Goal: Task Accomplishment & Management: Complete application form

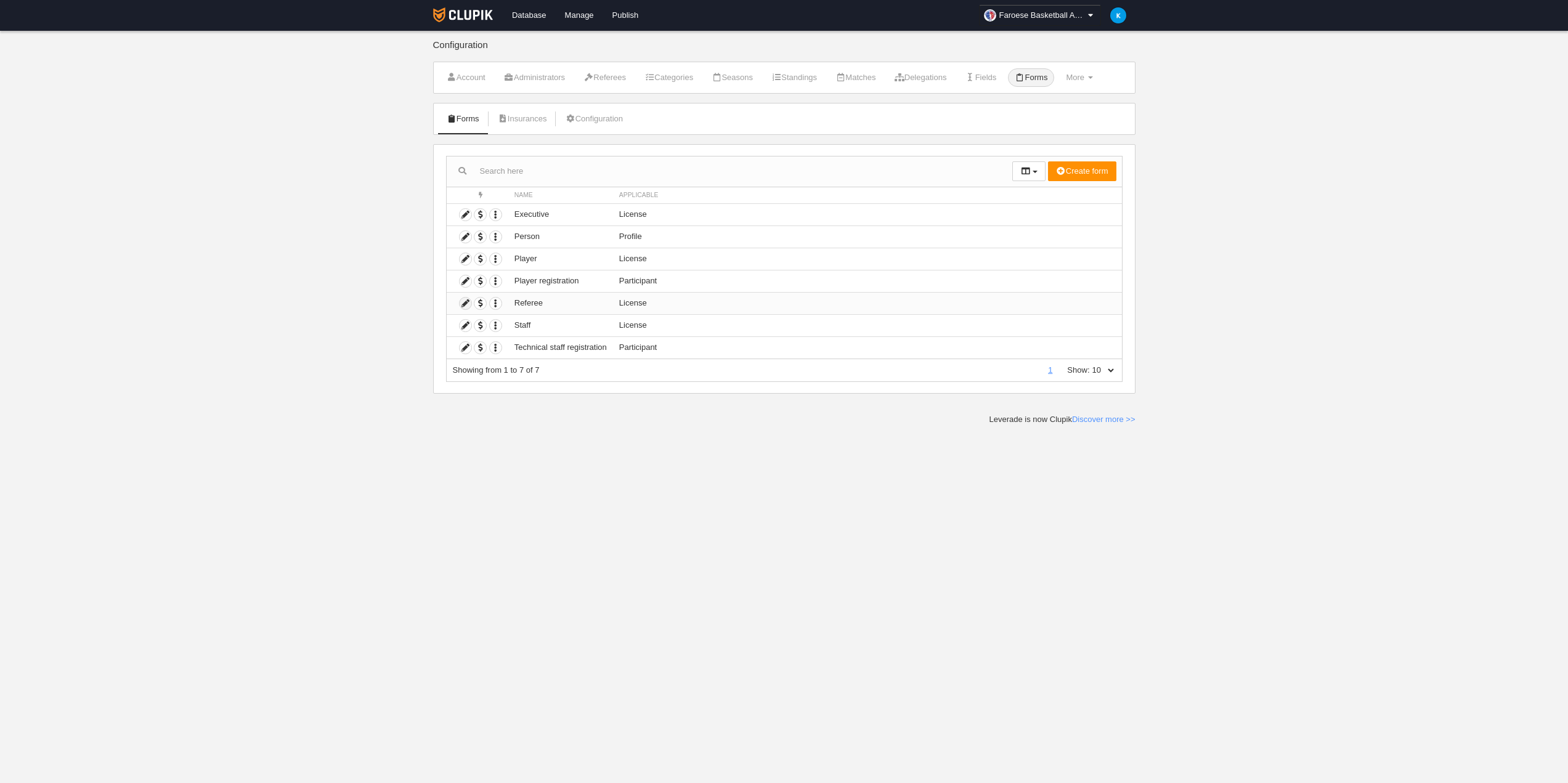
click at [460, 301] on icon at bounding box center [466, 303] width 12 height 12
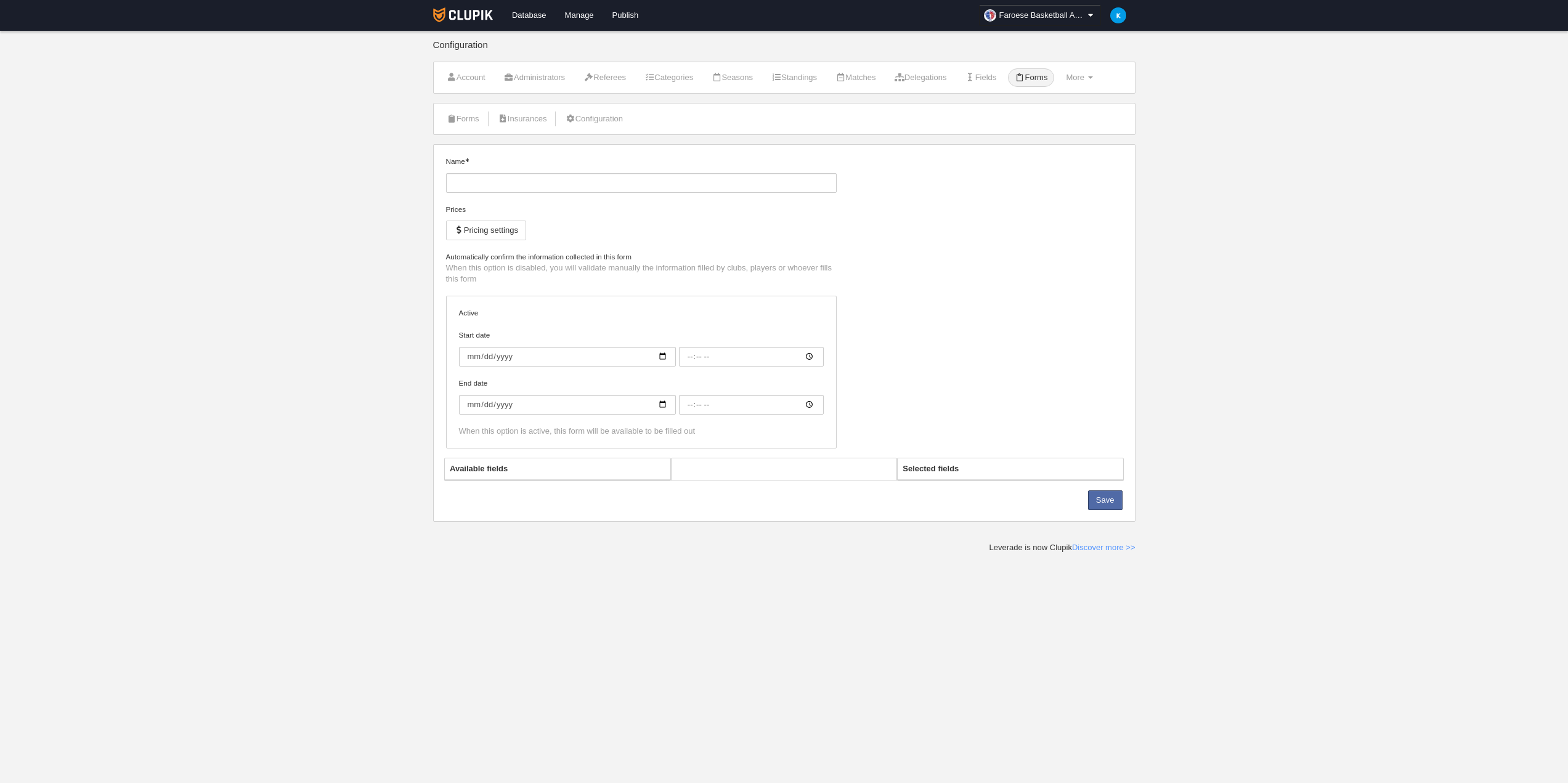
type input "Referee"
checkbox input "true"
type input "[DATE]"
type input "00:00"
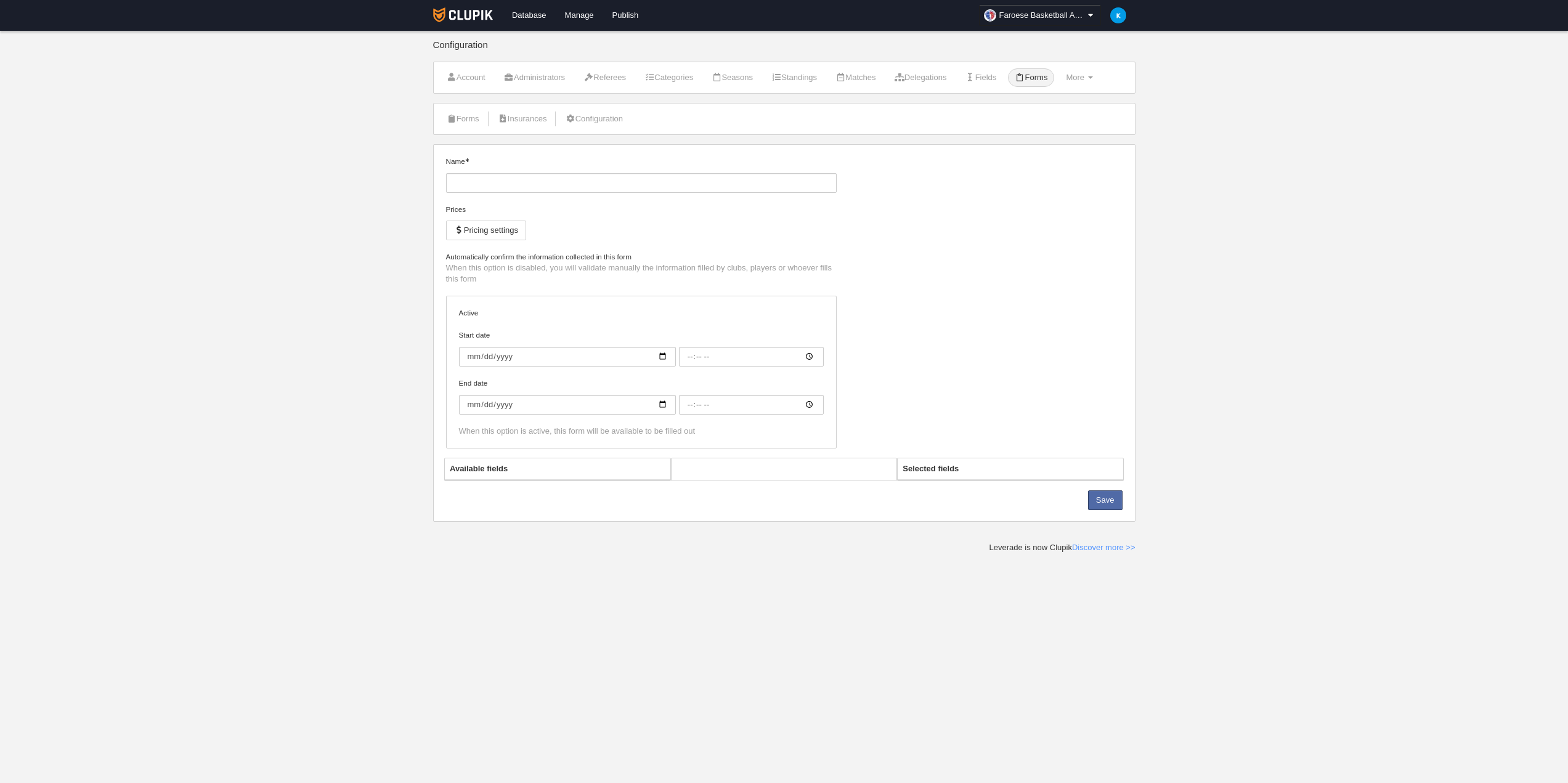
type input "0006-06-01"
type input "00:00"
select select "selected"
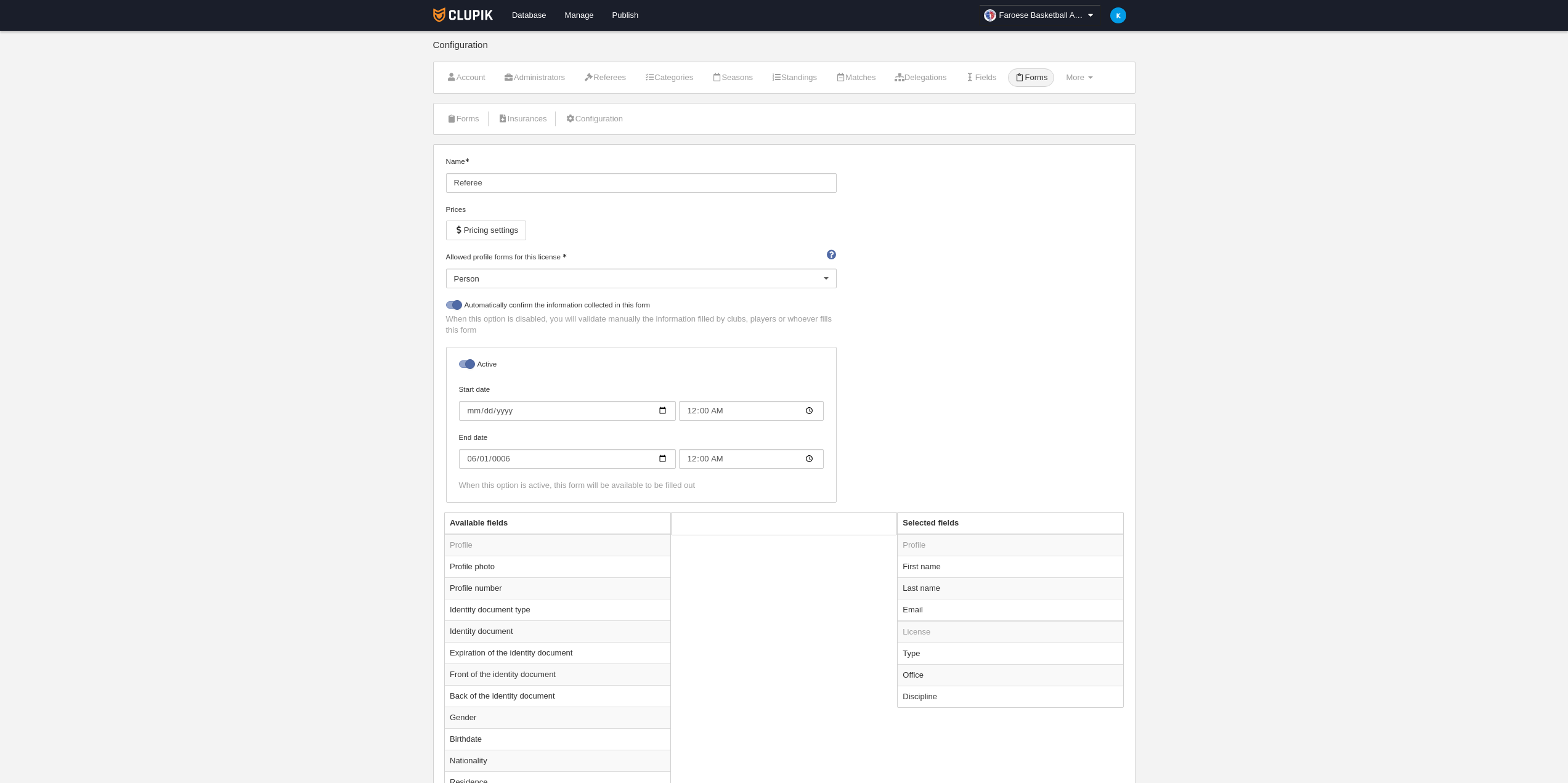
click at [571, 275] on div "Person" at bounding box center [641, 278] width 391 height 20
click at [1008, 289] on div "Name Referee Prices Pricing settings Allowed profile forms for this license Per…" at bounding box center [784, 333] width 686 height 356
click at [831, 256] on span at bounding box center [831, 255] width 10 height 7
click at [454, 287] on input "Allowed profile forms for this license" at bounding box center [454, 292] width 0 height 11
click at [831, 256] on span at bounding box center [831, 255] width 10 height 7
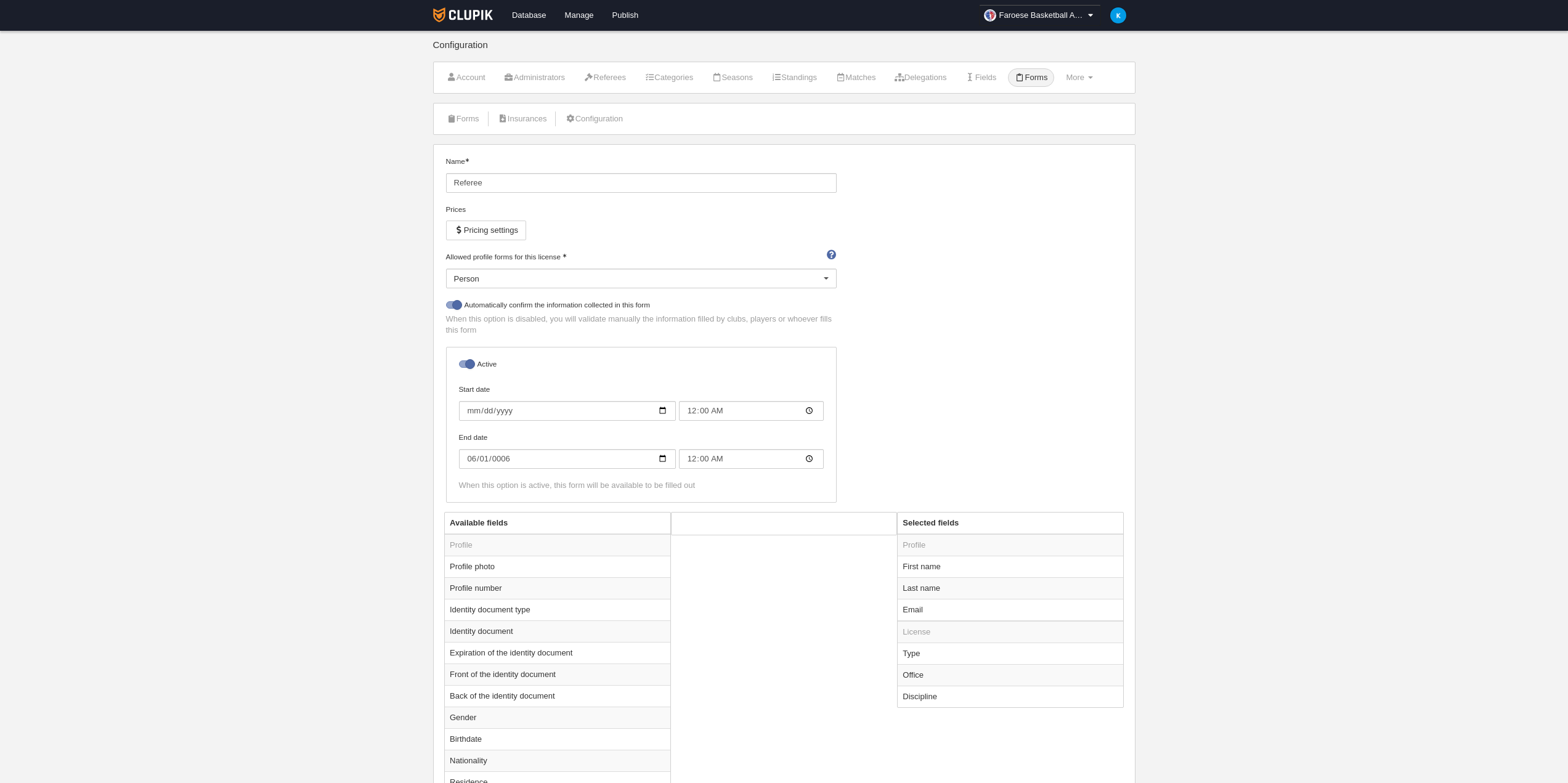
click at [454, 287] on input "Allowed profile forms for this license" at bounding box center [454, 292] width 0 height 11
click at [944, 259] on div "Name Referee Prices Pricing settings Allowed profile forms for this license Per…" at bounding box center [784, 333] width 686 height 356
click at [526, 11] on link "Database" at bounding box center [530, 15] width 53 height 31
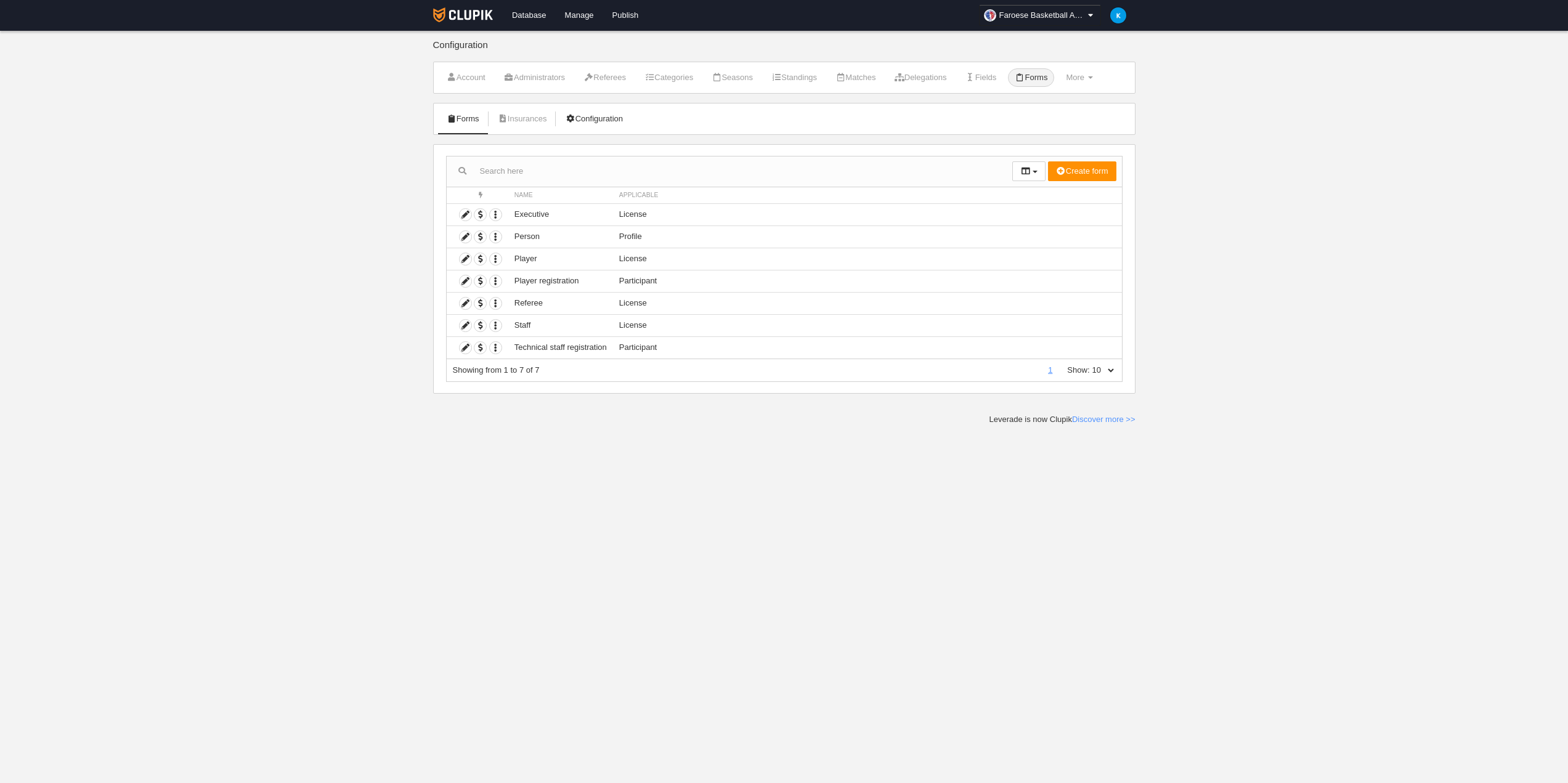
click at [609, 120] on link "Configuration" at bounding box center [593, 118] width 71 height 18
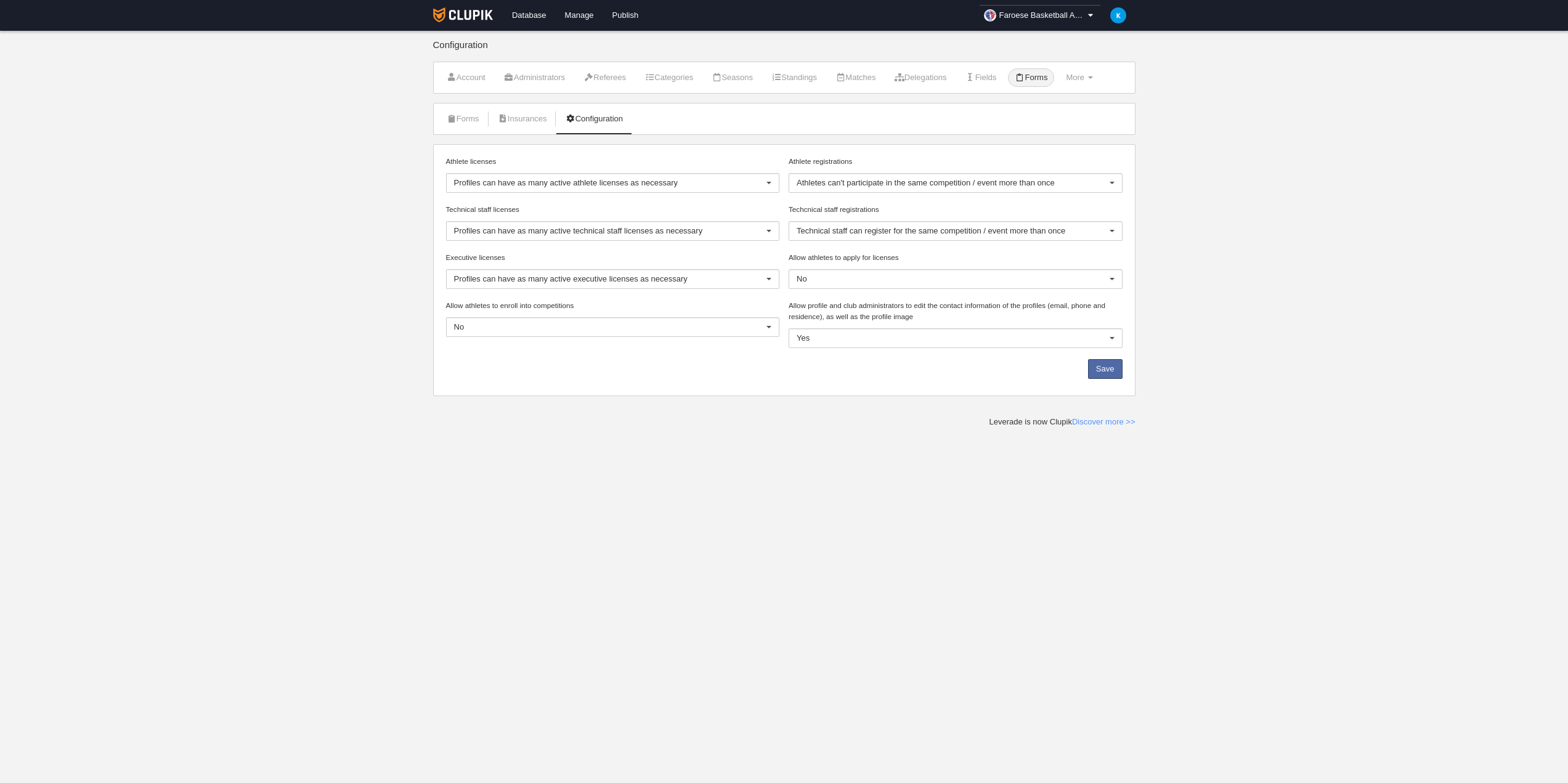
click at [351, 264] on body "Database Manage Publish Faroese Basketball Association General settings Go to p…" at bounding box center [784, 392] width 1568 height 783
click at [1045, 239] on div at bounding box center [955, 231] width 334 height 20
click at [1077, 195] on div "Athlete registrations Athletes can't participate in the same competition / even…" at bounding box center [955, 179] width 343 height 48
click at [1084, 73] on span "More" at bounding box center [1074, 77] width 18 height 10
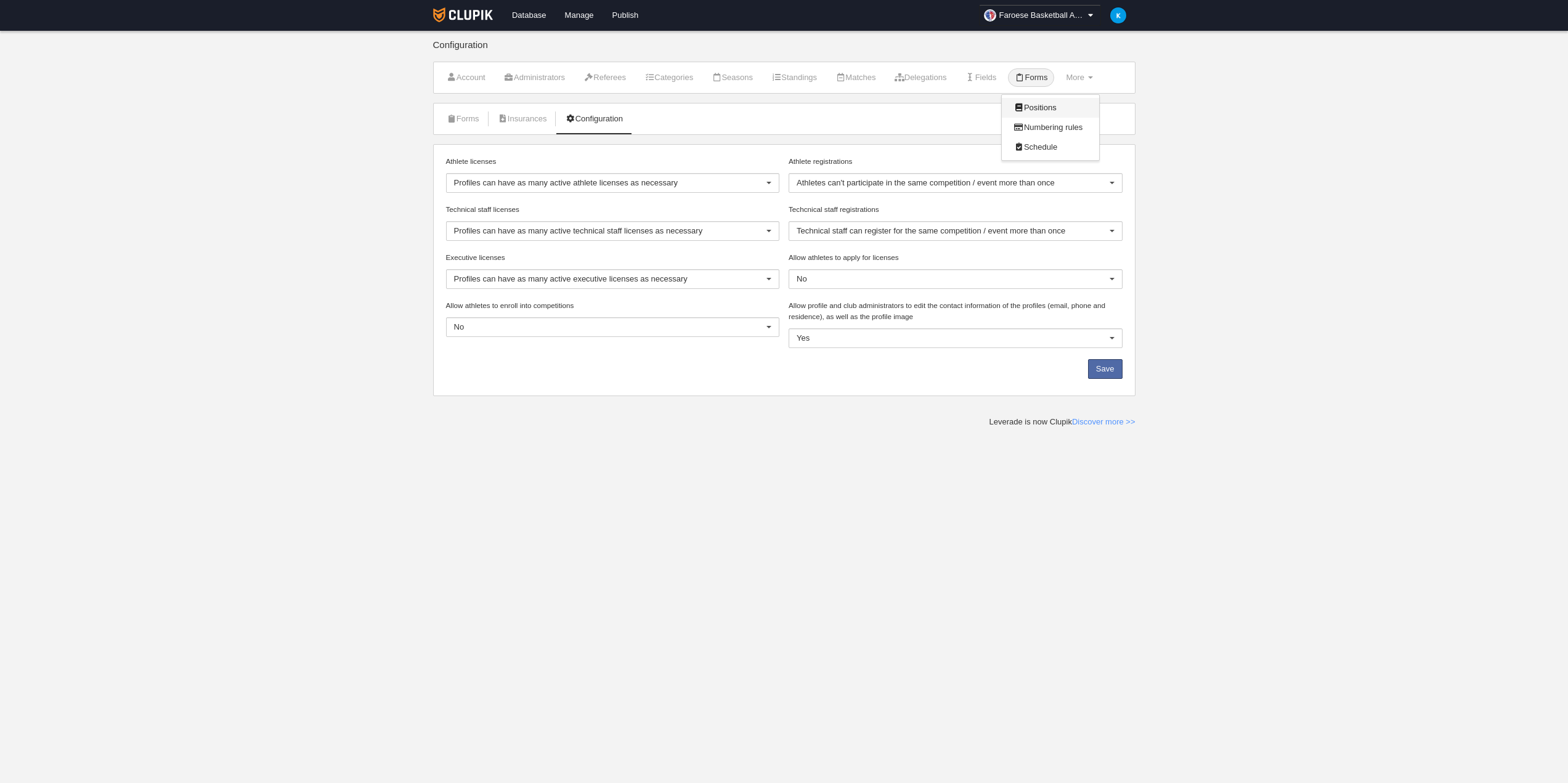
click at [1060, 109] on link "Positions" at bounding box center [1050, 107] width 98 height 20
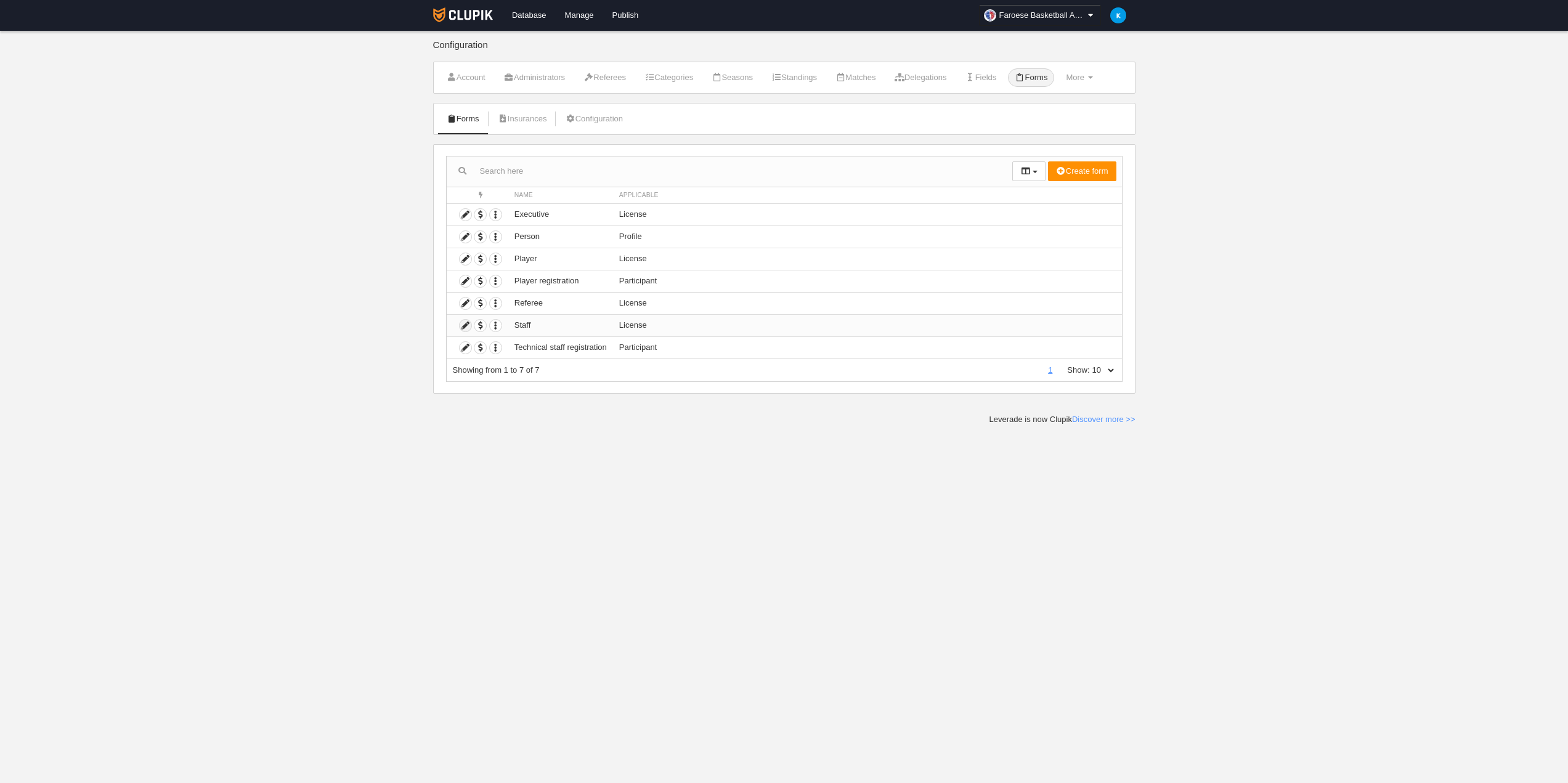
click at [465, 327] on icon at bounding box center [466, 325] width 12 height 12
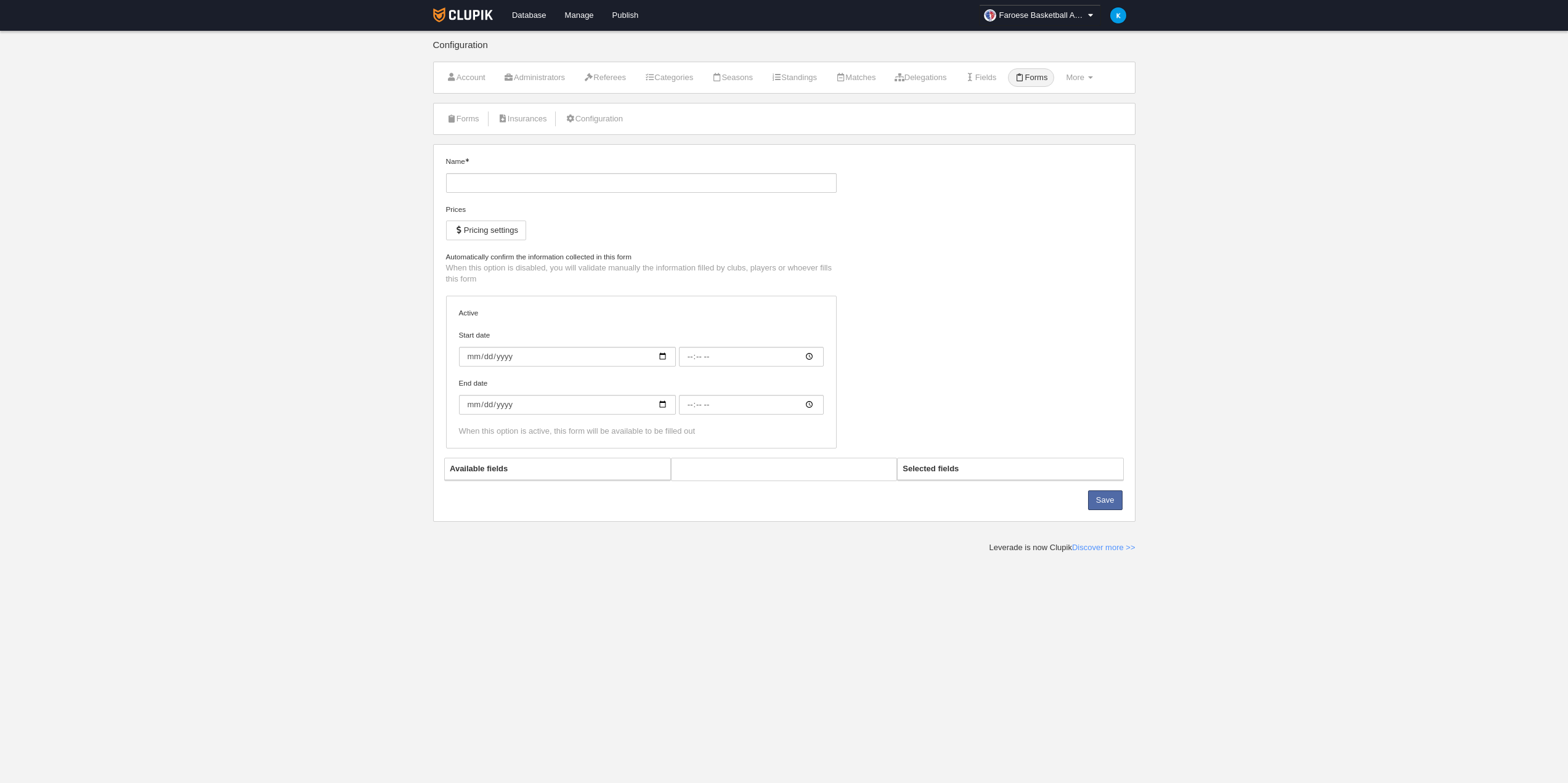
type input "Staff"
checkbox input "true"
type input "[DATE]"
type input "00:00"
type input "2026-06-01"
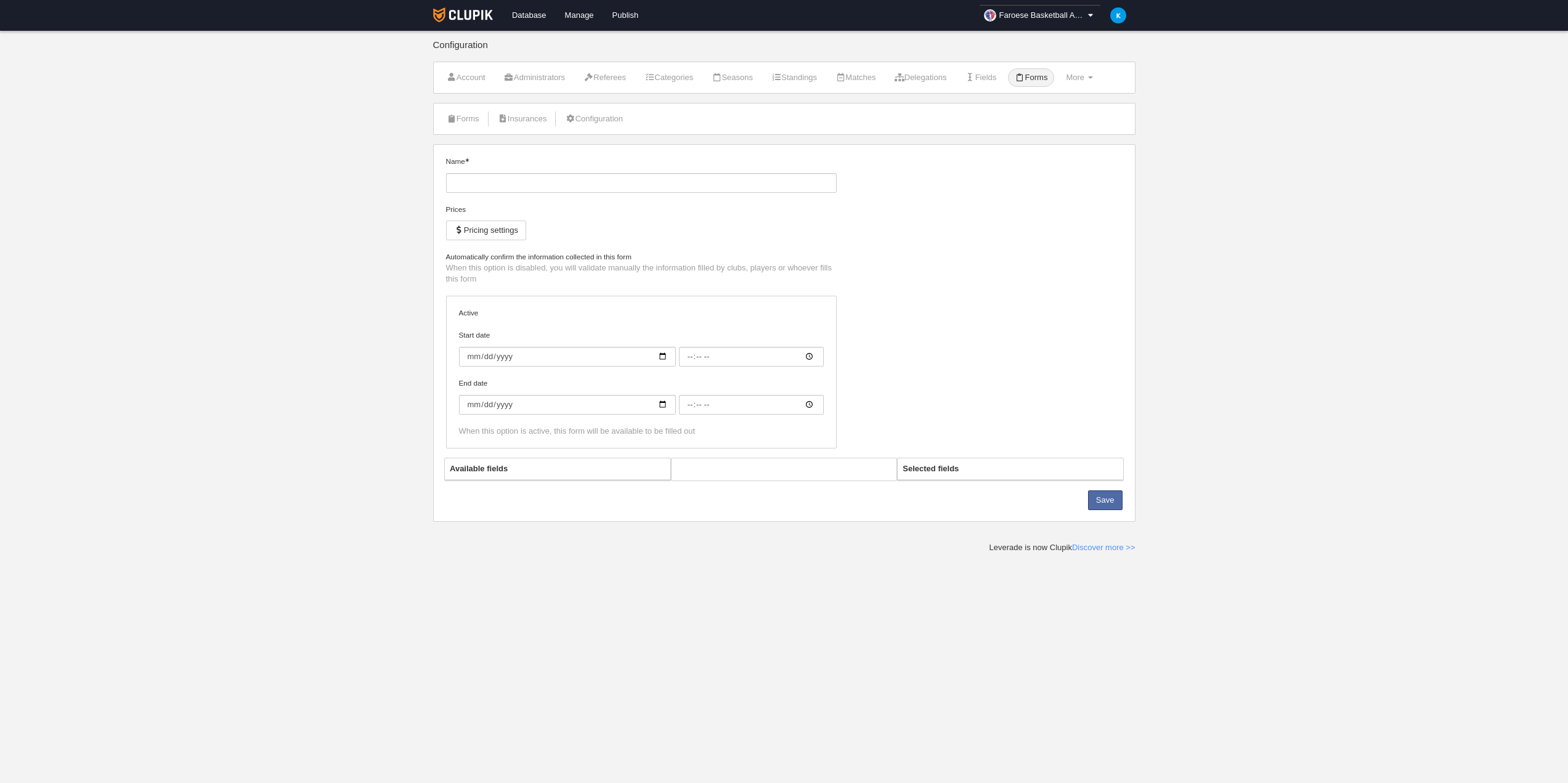
type input "00:00"
select select "selected"
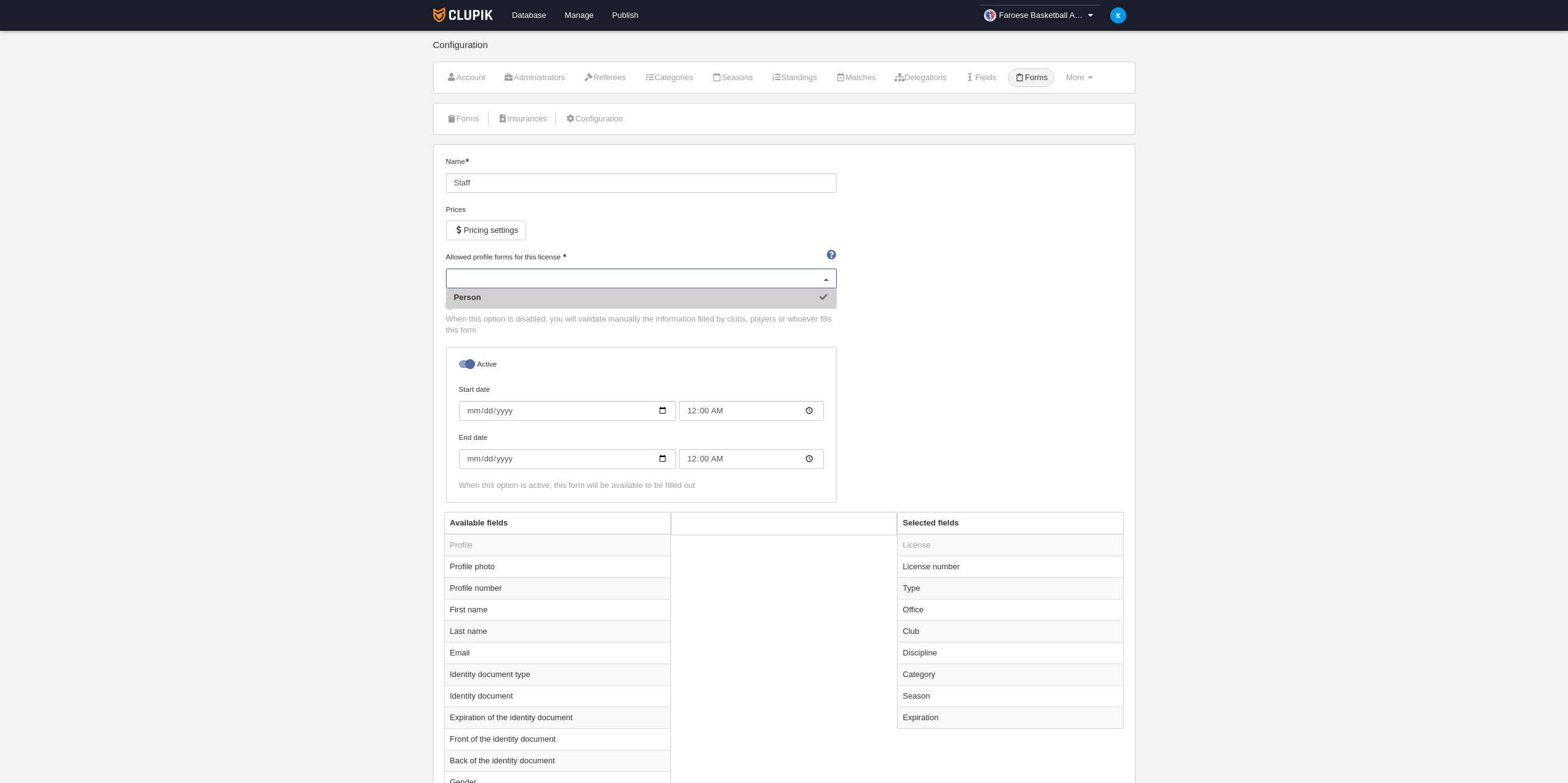
click at [539, 270] on div "Person" at bounding box center [641, 278] width 391 height 20
click at [690, 240] on div "Prices Pricing settings" at bounding box center [641, 228] width 391 height 48
click at [465, 115] on link "Forms" at bounding box center [463, 118] width 46 height 18
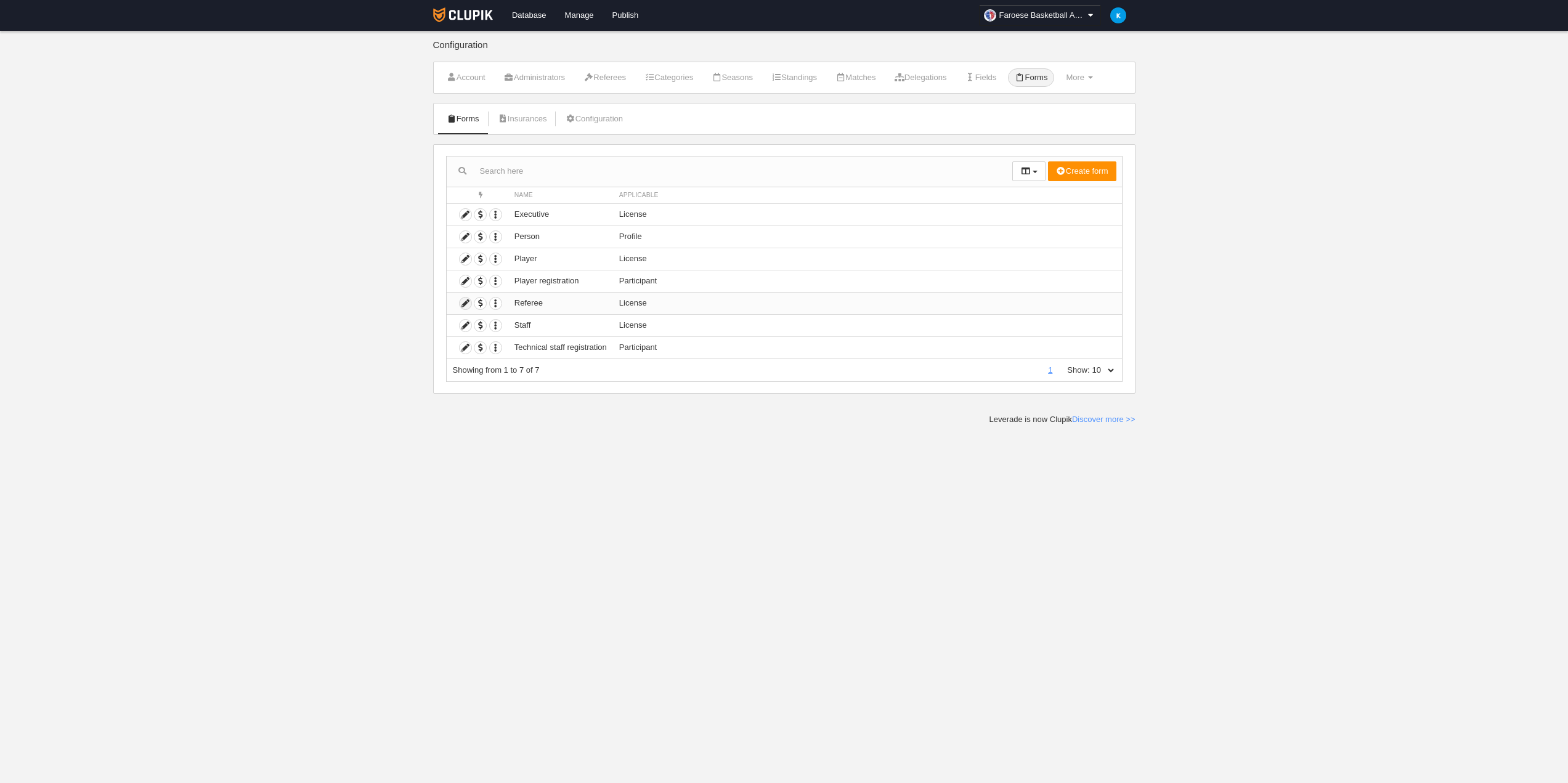
click at [462, 307] on icon at bounding box center [466, 303] width 12 height 12
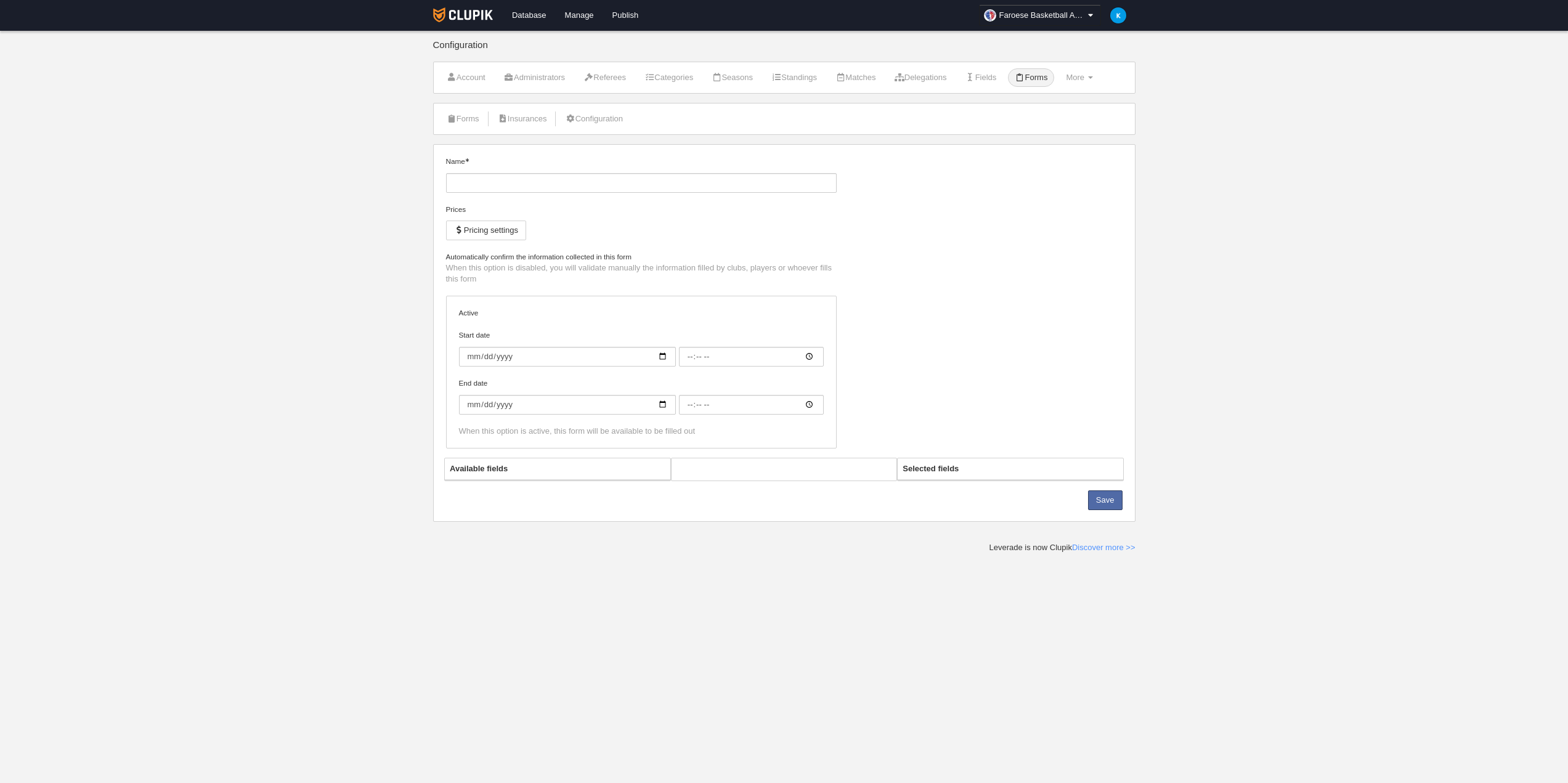
type input "Referee"
checkbox input "true"
type input "[DATE]"
type input "00:00"
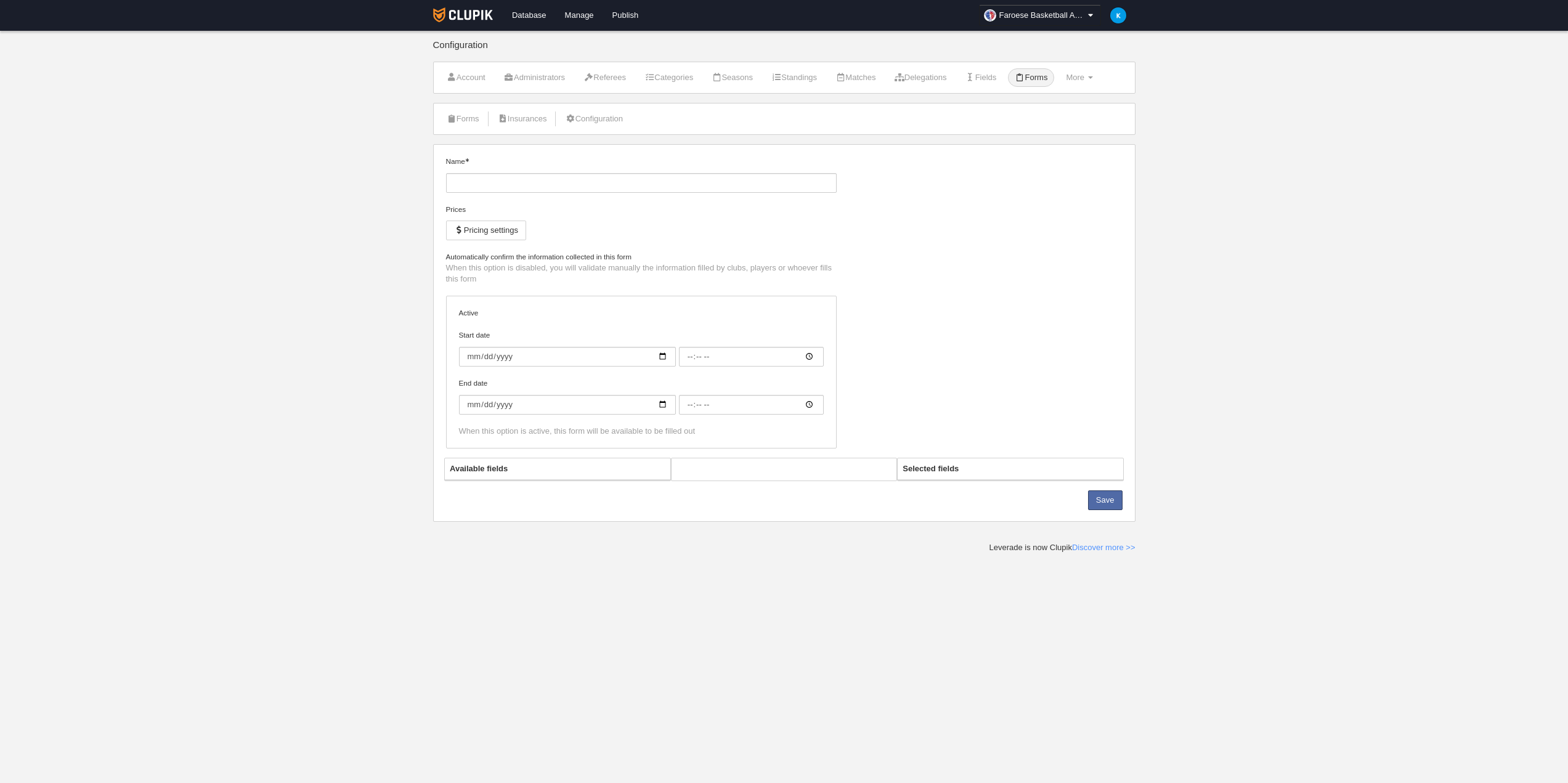
type input "0006-06-01"
type input "00:00"
select select "selected"
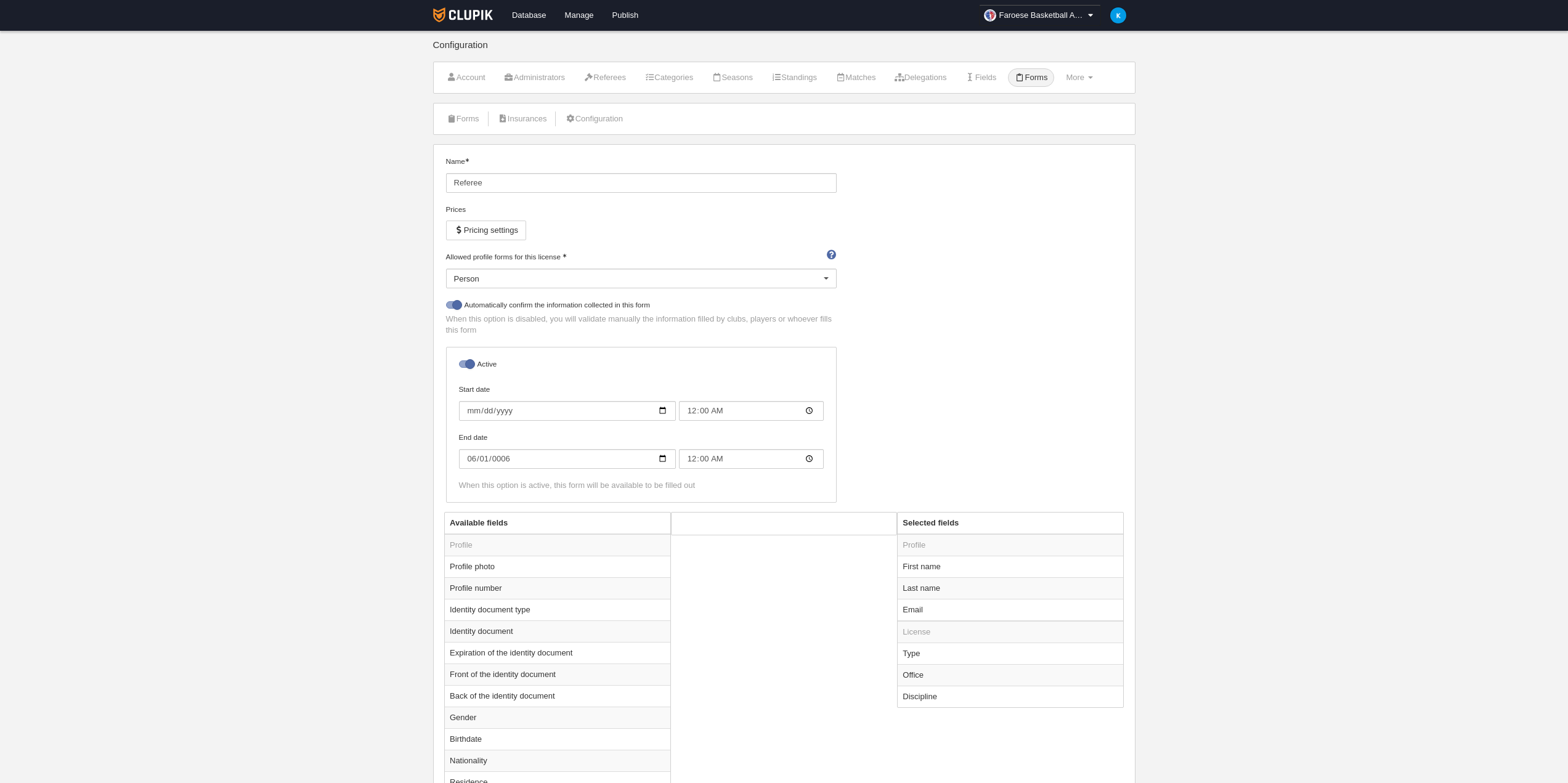
click at [696, 275] on div "Person" at bounding box center [641, 278] width 391 height 20
click at [650, 300] on span "Person" at bounding box center [641, 298] width 389 height 20
click at [518, 456] on input "0006-06-01" at bounding box center [567, 459] width 217 height 20
click at [513, 458] on input "0006-06-01" at bounding box center [567, 459] width 217 height 20
click at [495, 458] on input "0006-06-01" at bounding box center [567, 459] width 217 height 20
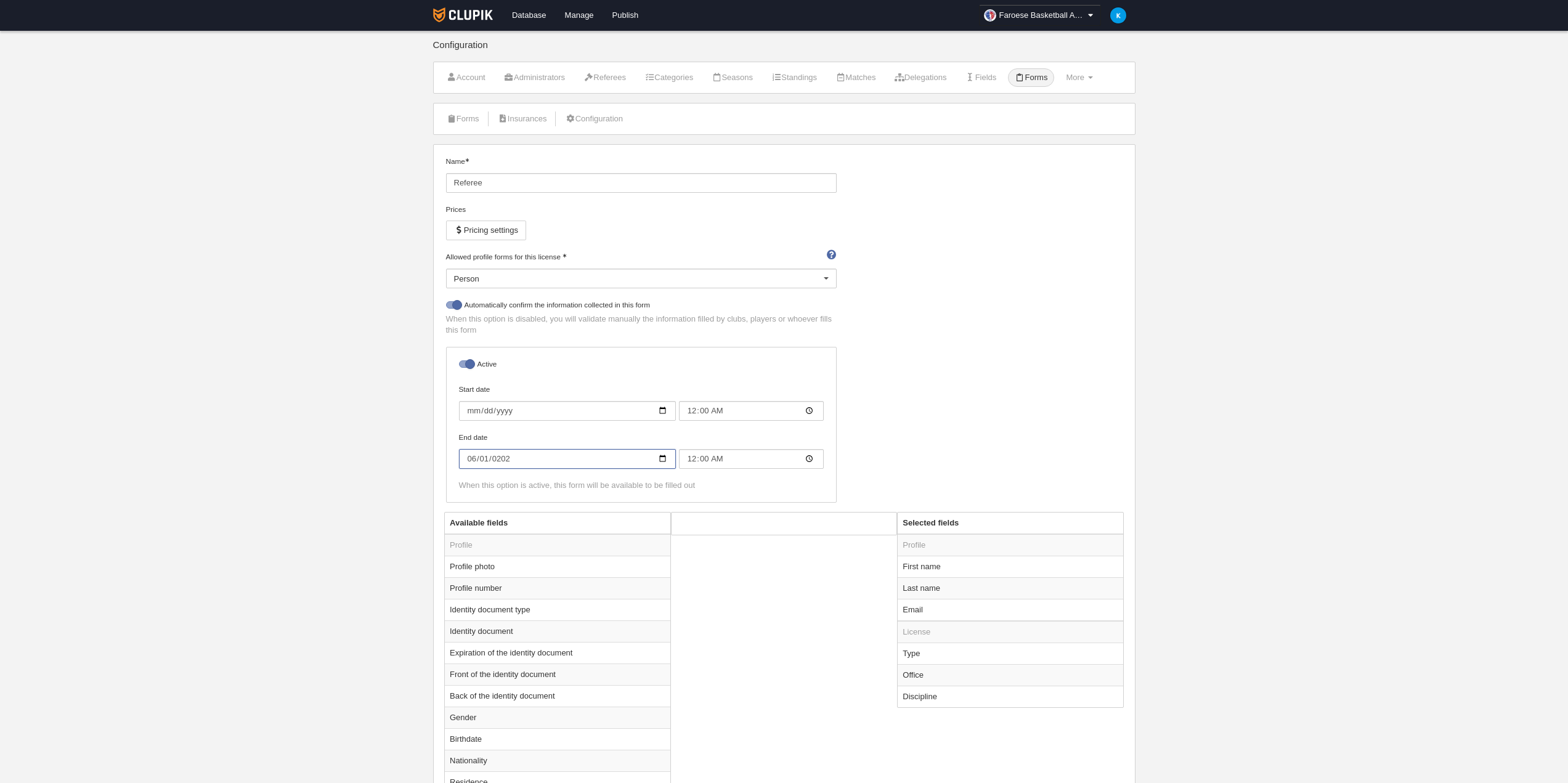
type input "2026-06-01"
click at [974, 415] on div "Name Referee Prices Pricing settings Allowed profile forms for this license Per…" at bounding box center [784, 333] width 686 height 356
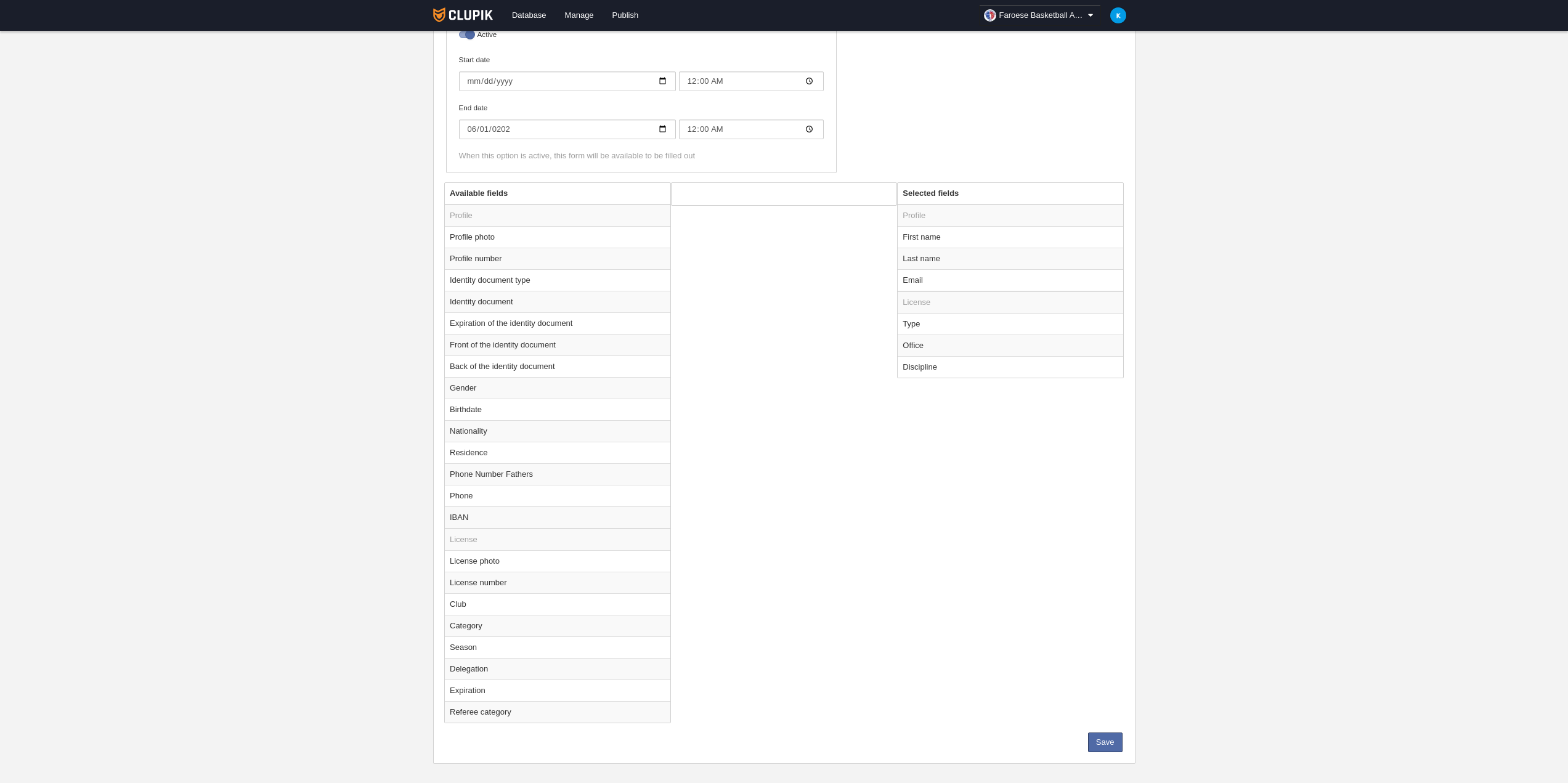
scroll to position [342, 0]
click at [1116, 735] on button "Save" at bounding box center [1105, 730] width 35 height 20
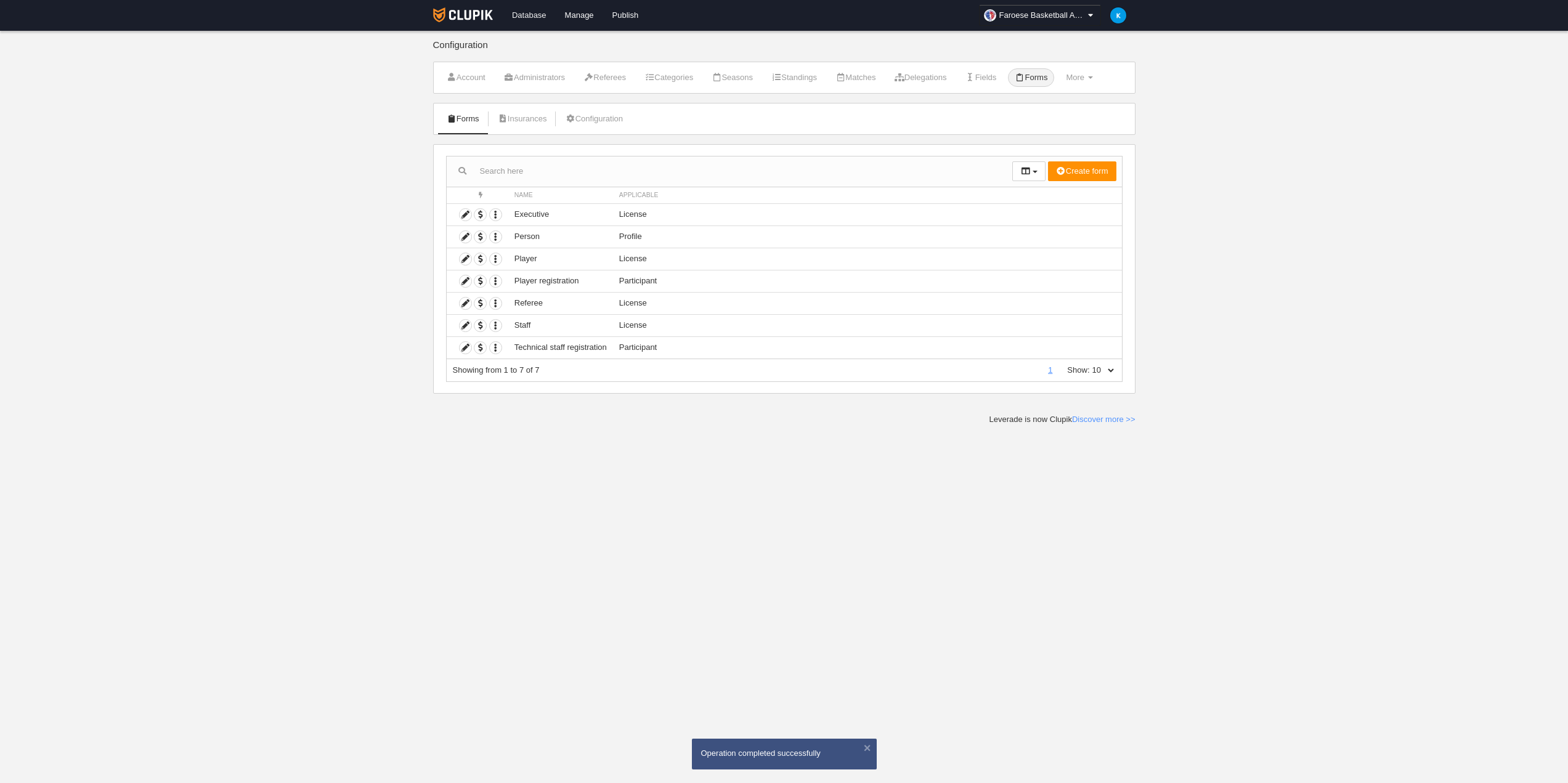
click at [537, 13] on link "Database" at bounding box center [530, 15] width 53 height 31
